Goal: Task Accomplishment & Management: Manage account settings

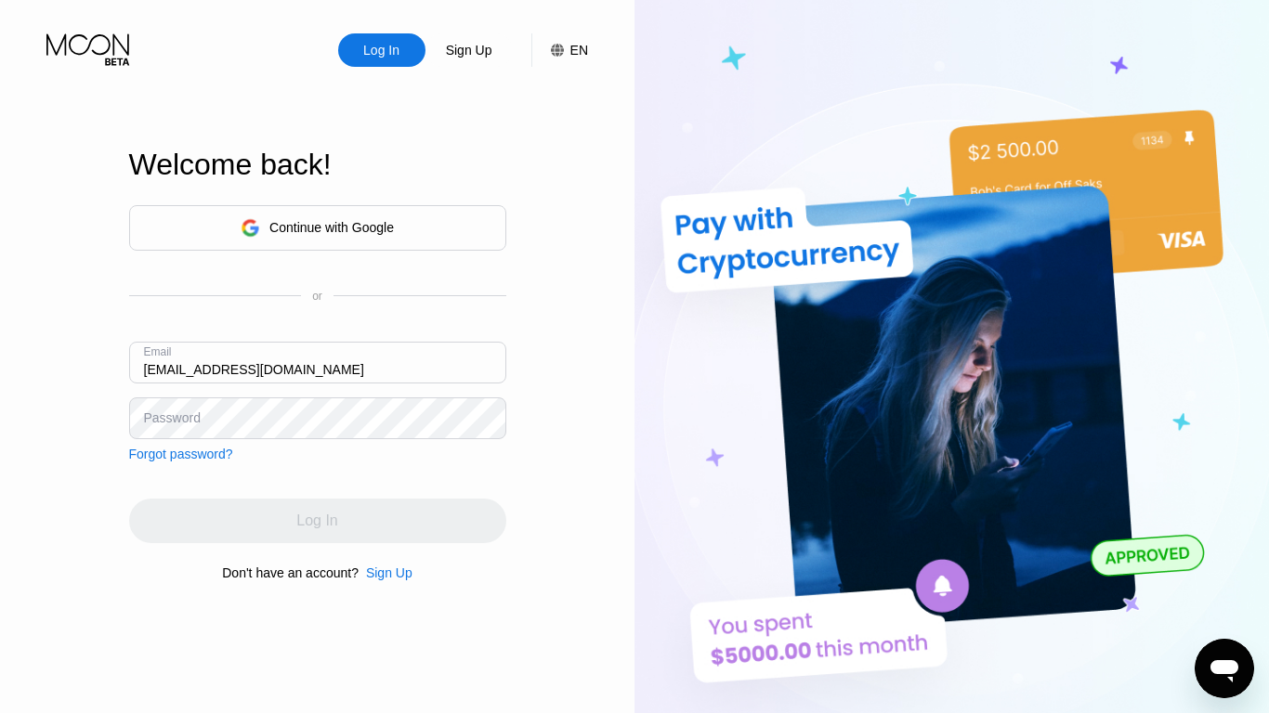
type input "petercornelius1970@individualistiymail.com"
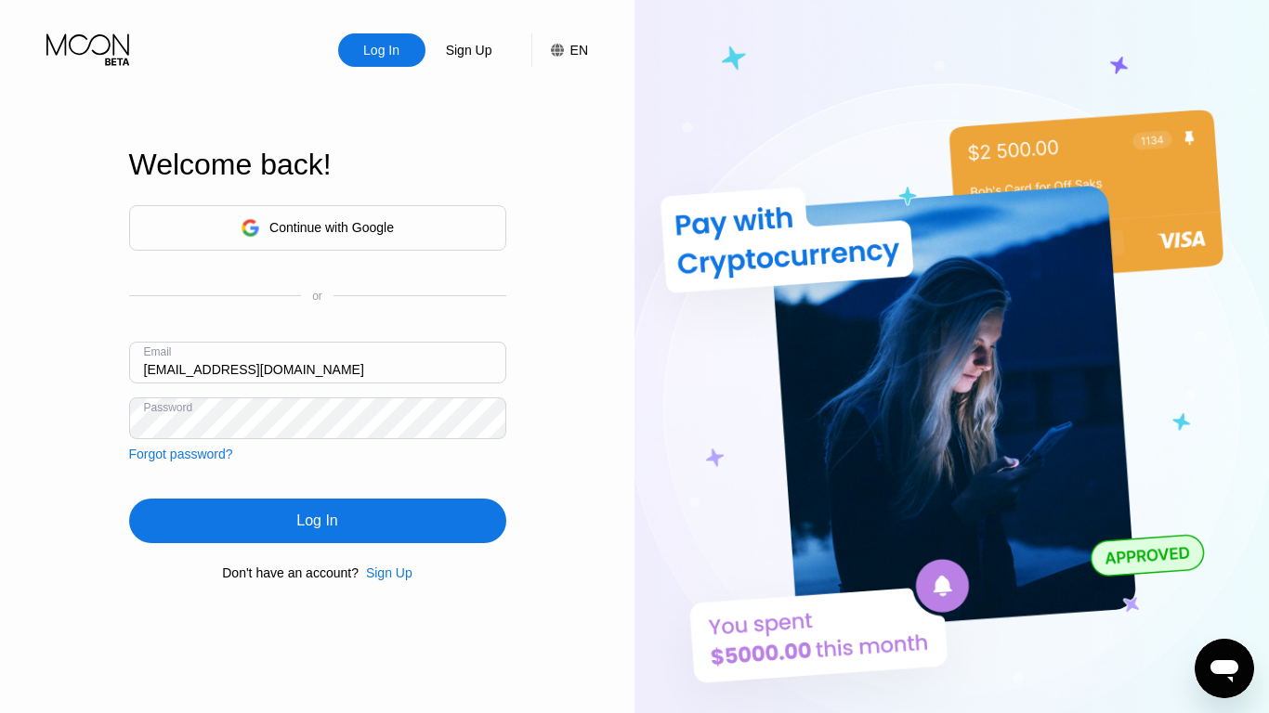
click at [317, 524] on div "Log In" at bounding box center [316, 521] width 41 height 19
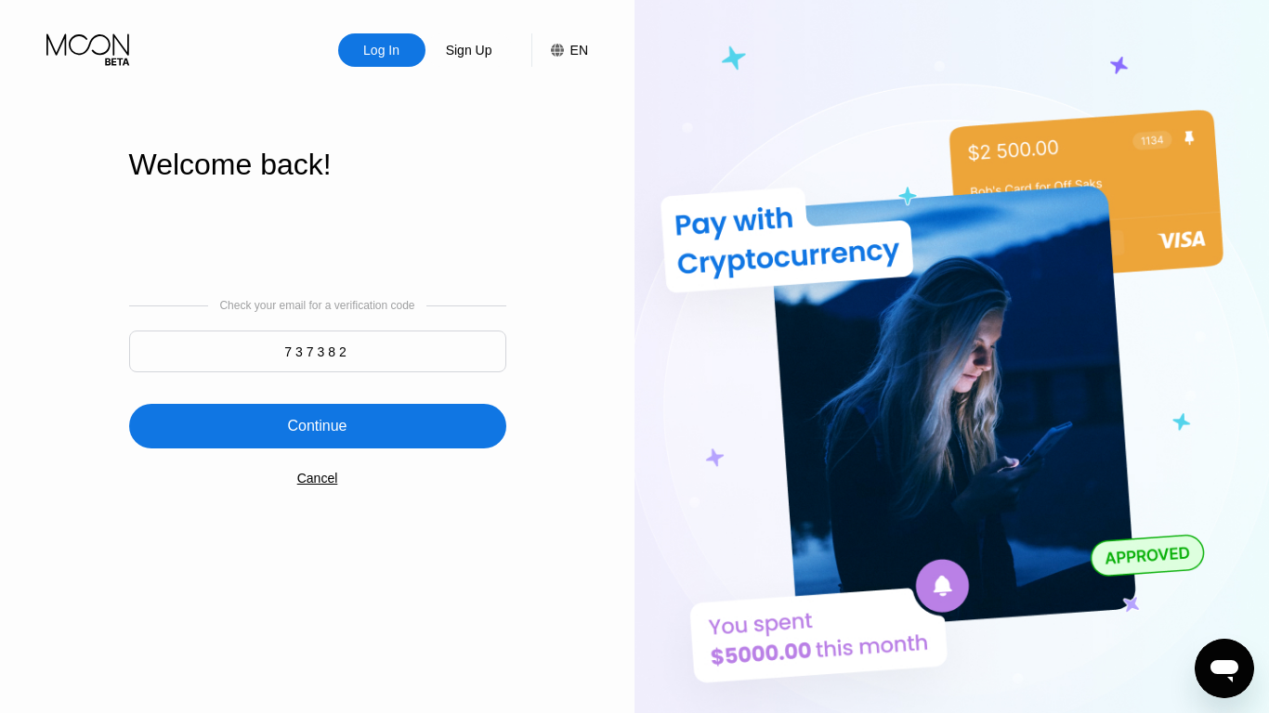
type input "737382"
click at [317, 428] on div "Continue" at bounding box center [316, 426] width 59 height 19
